Goal: Find contact information: Find contact information

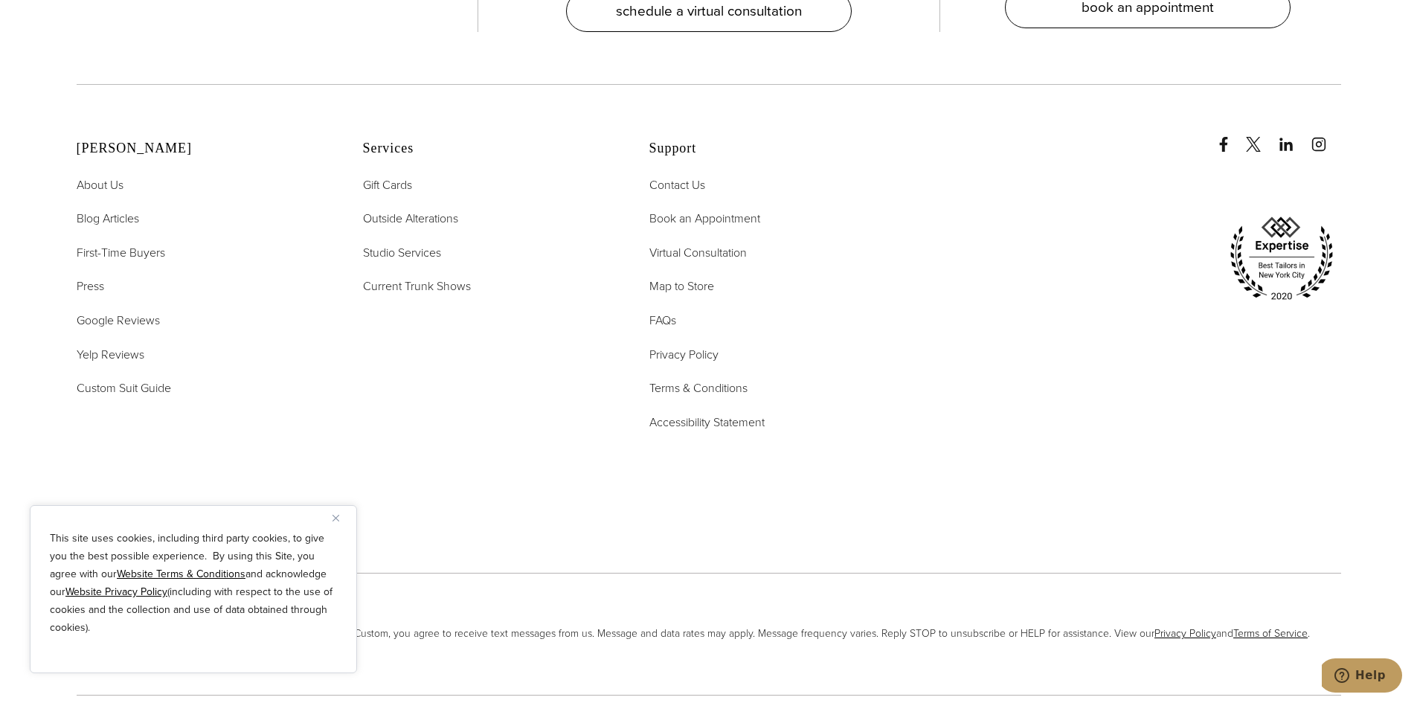
scroll to position [7850, 0]
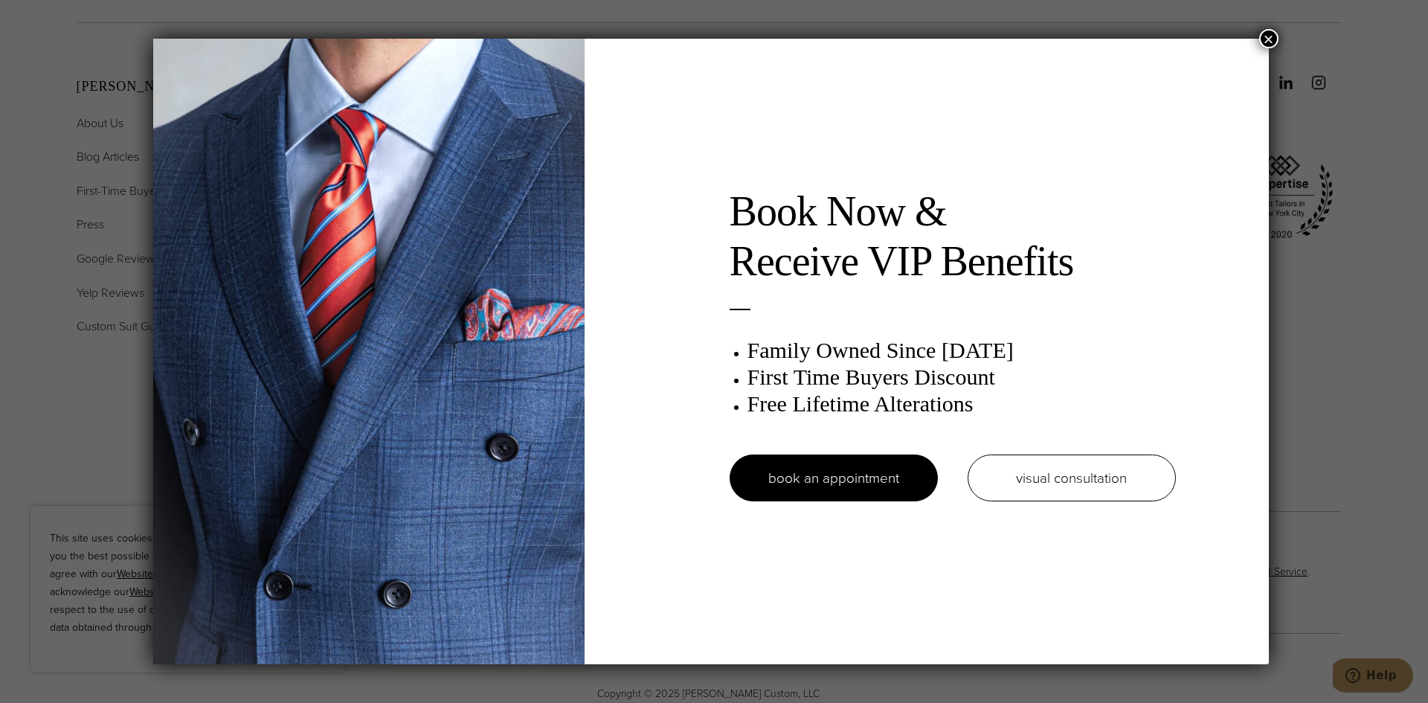
click at [832, 596] on div "Book Now & Receive VIP Benefits Family Owned Since [DATE] First Time Buyers Dis…" at bounding box center [711, 351] width 1116 height 625
click at [1272, 38] on button "×" at bounding box center [1268, 38] width 19 height 19
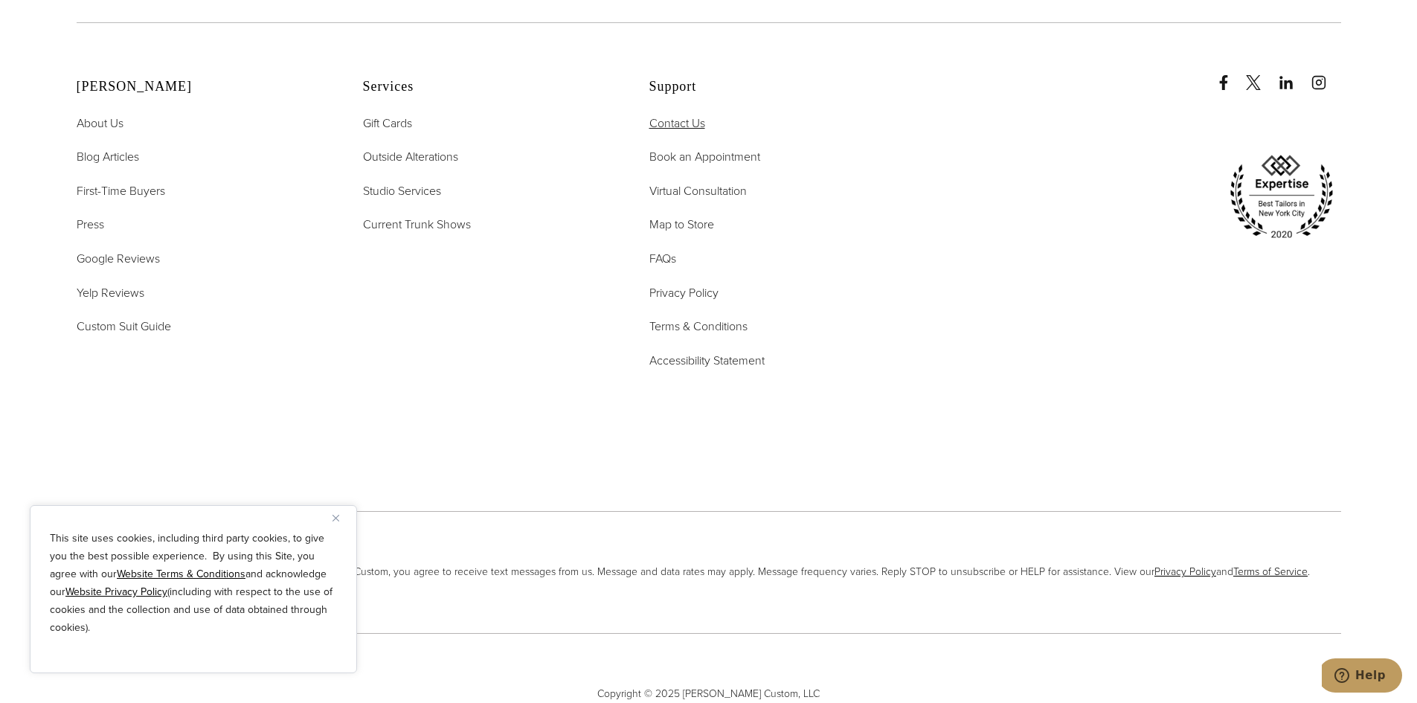
click at [687, 115] on span "Contact Us" at bounding box center [677, 123] width 56 height 17
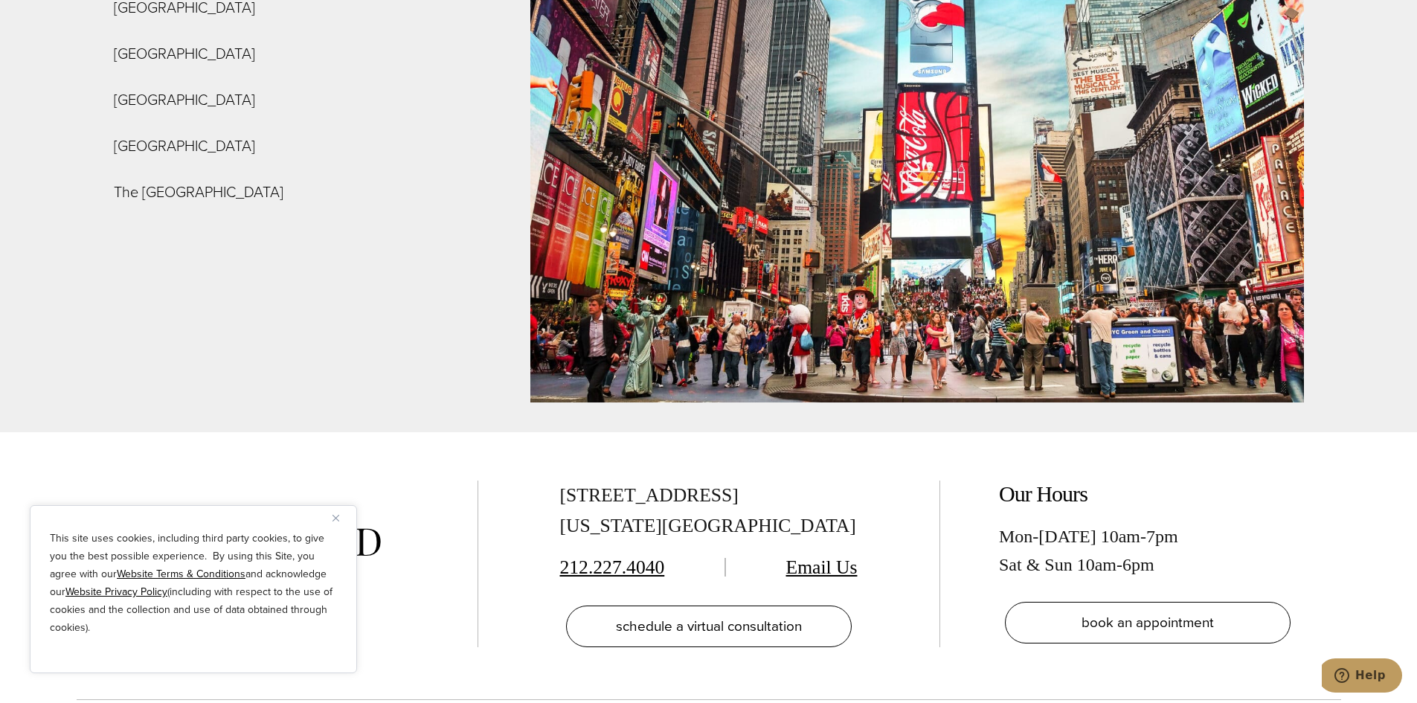
scroll to position [5454, 0]
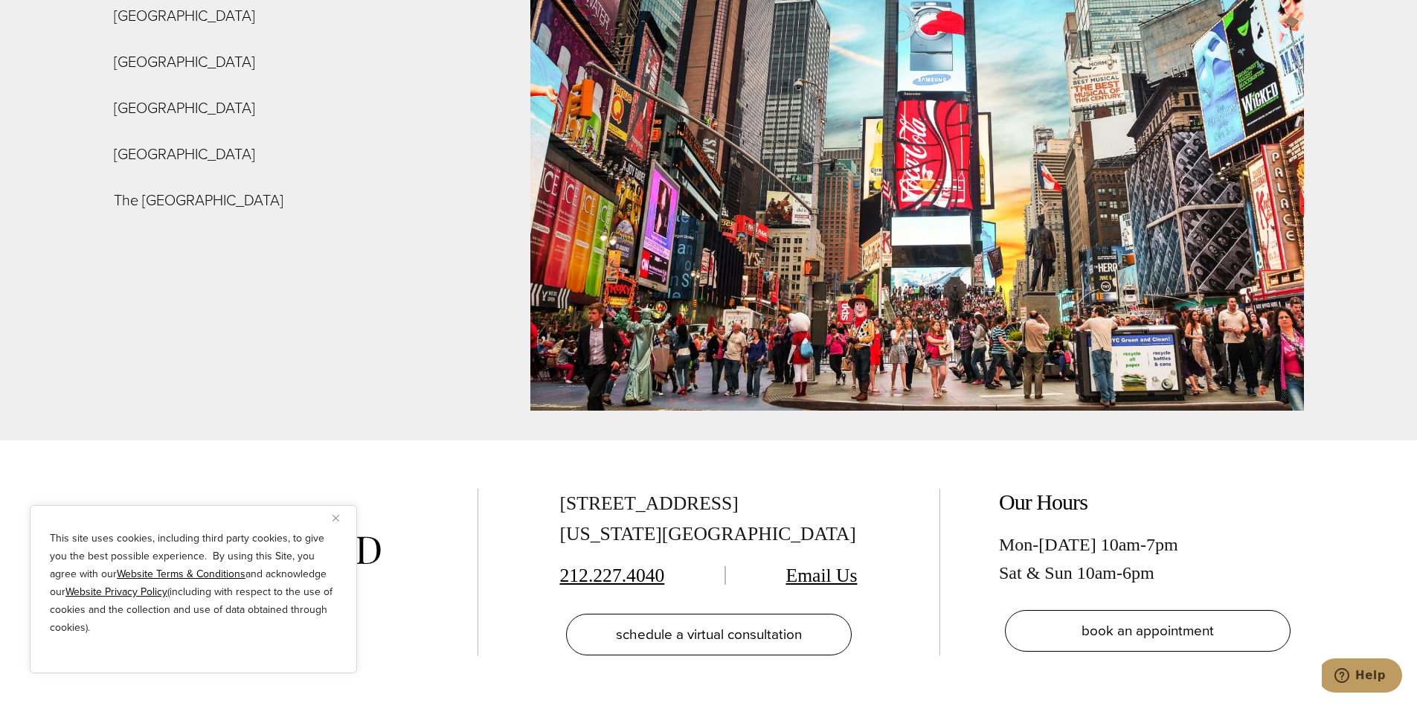
click at [834, 565] on link "Email Us" at bounding box center [821, 576] width 71 height 22
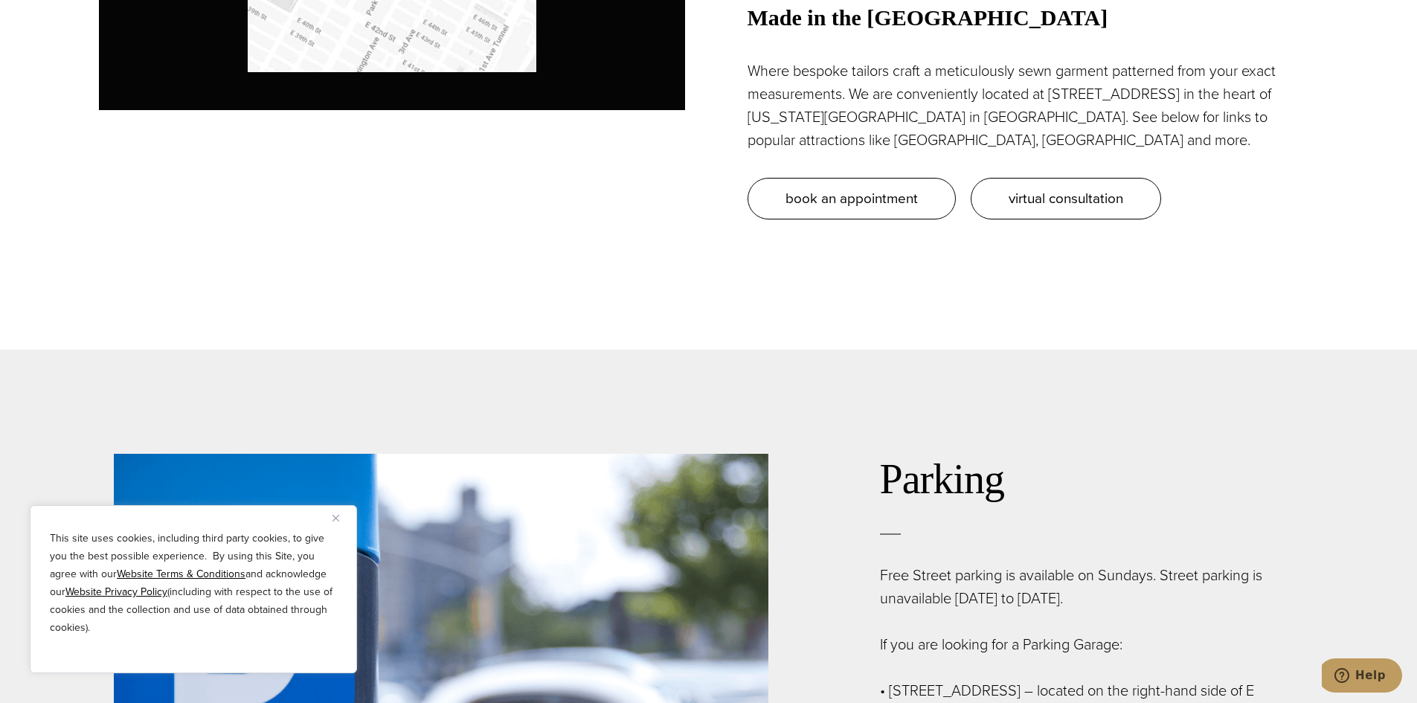
scroll to position [1586, 0]
